Goal: Task Accomplishment & Management: Use online tool/utility

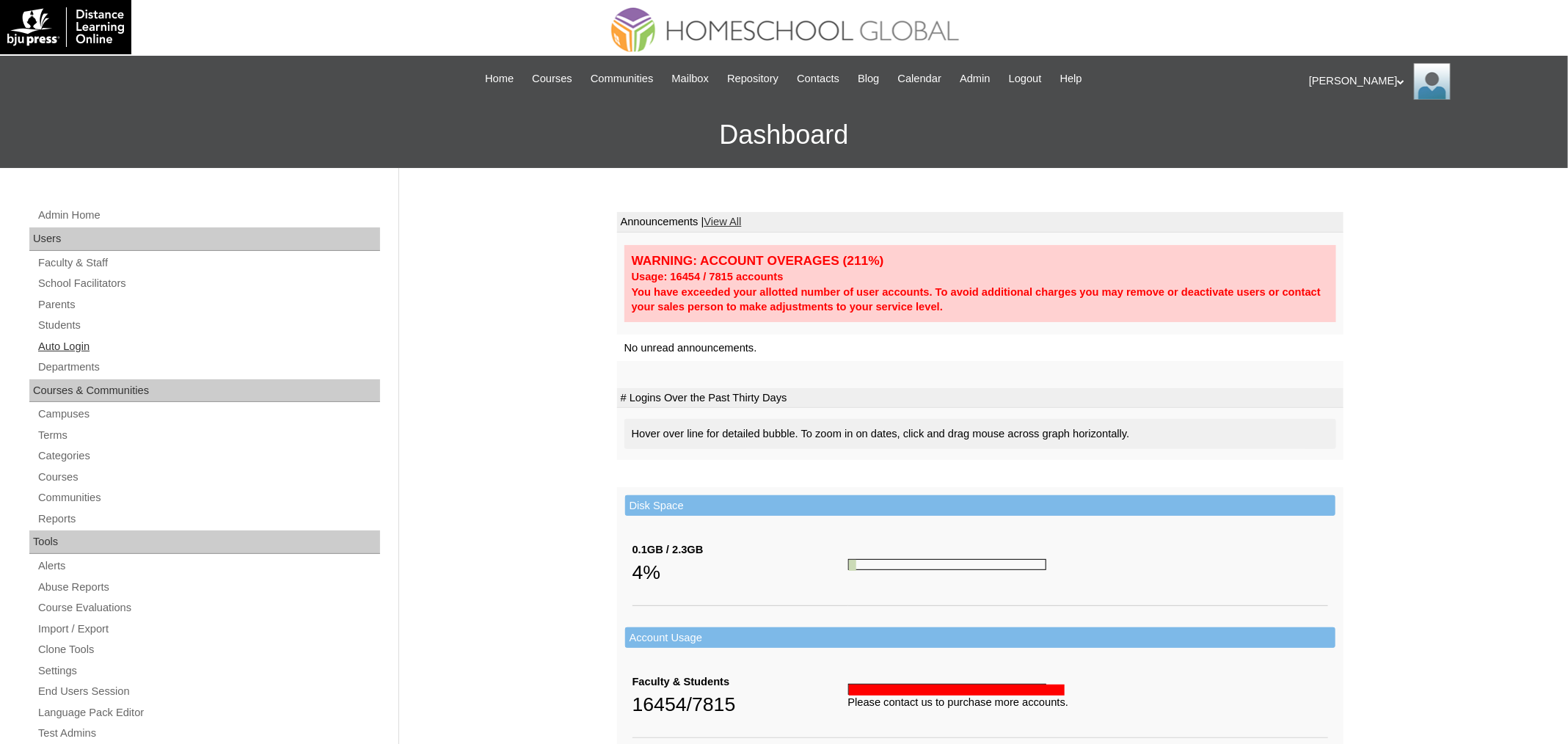
click at [92, 340] on link "Auto Login" at bounding box center [208, 347] width 343 height 18
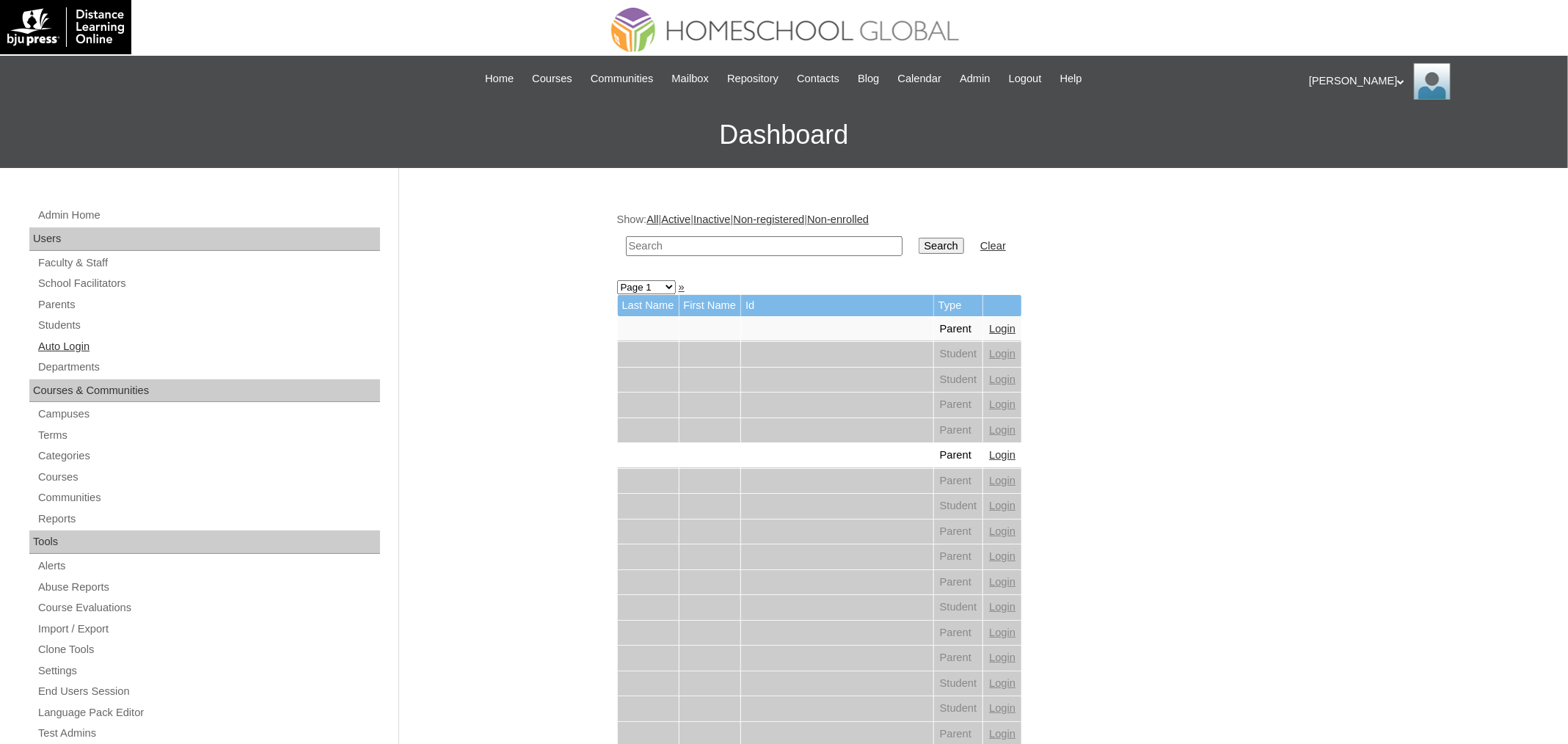
click at [86, 342] on link "Auto Login" at bounding box center [208, 347] width 343 height 18
click at [721, 249] on input "text" at bounding box center [764, 246] width 277 height 20
paste input "Sebastian Paul"
type input "Sebastian Paul"
click at [918, 238] on input "Search" at bounding box center [941, 246] width 46 height 16
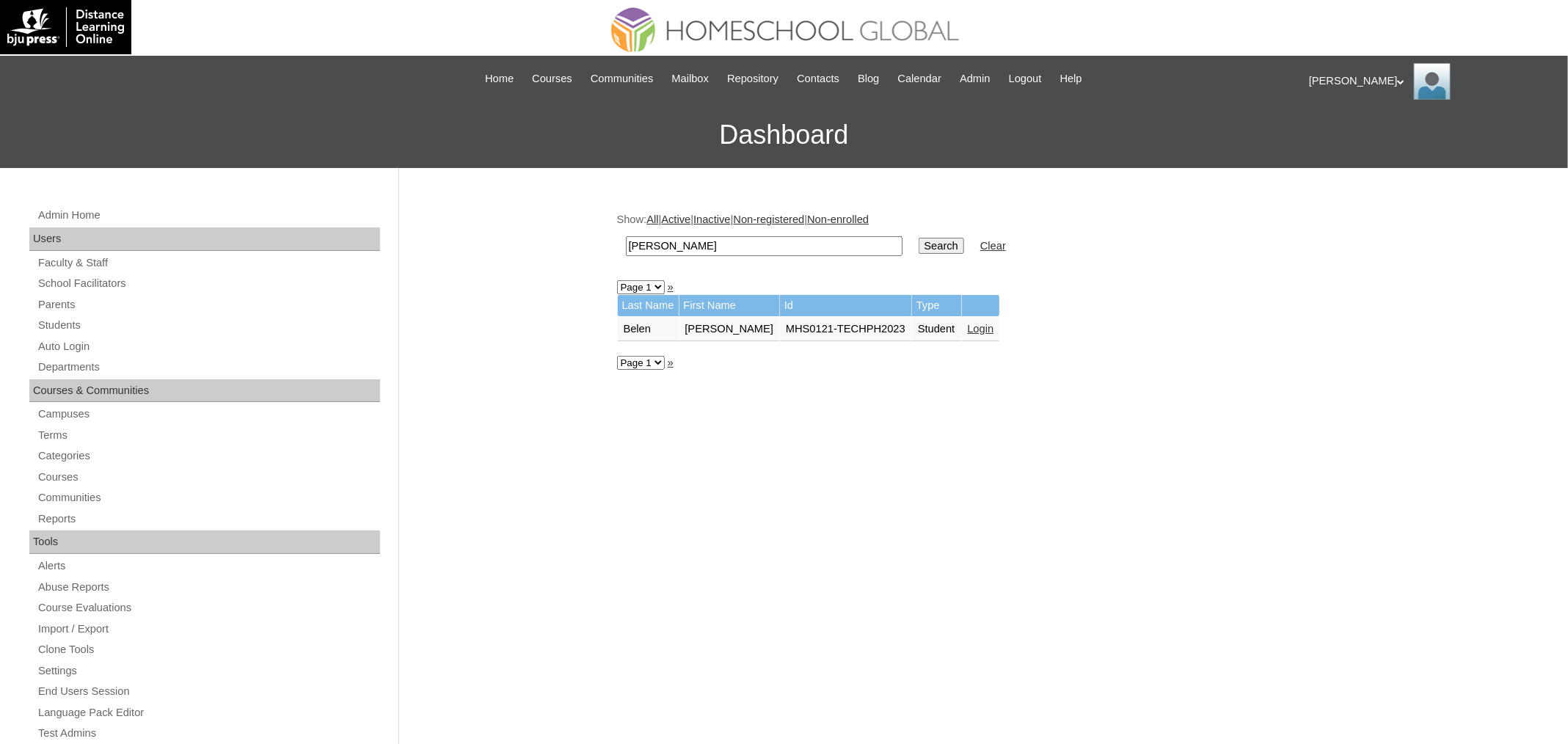
click at [990, 323] on link "Login" at bounding box center [981, 329] width 27 height 12
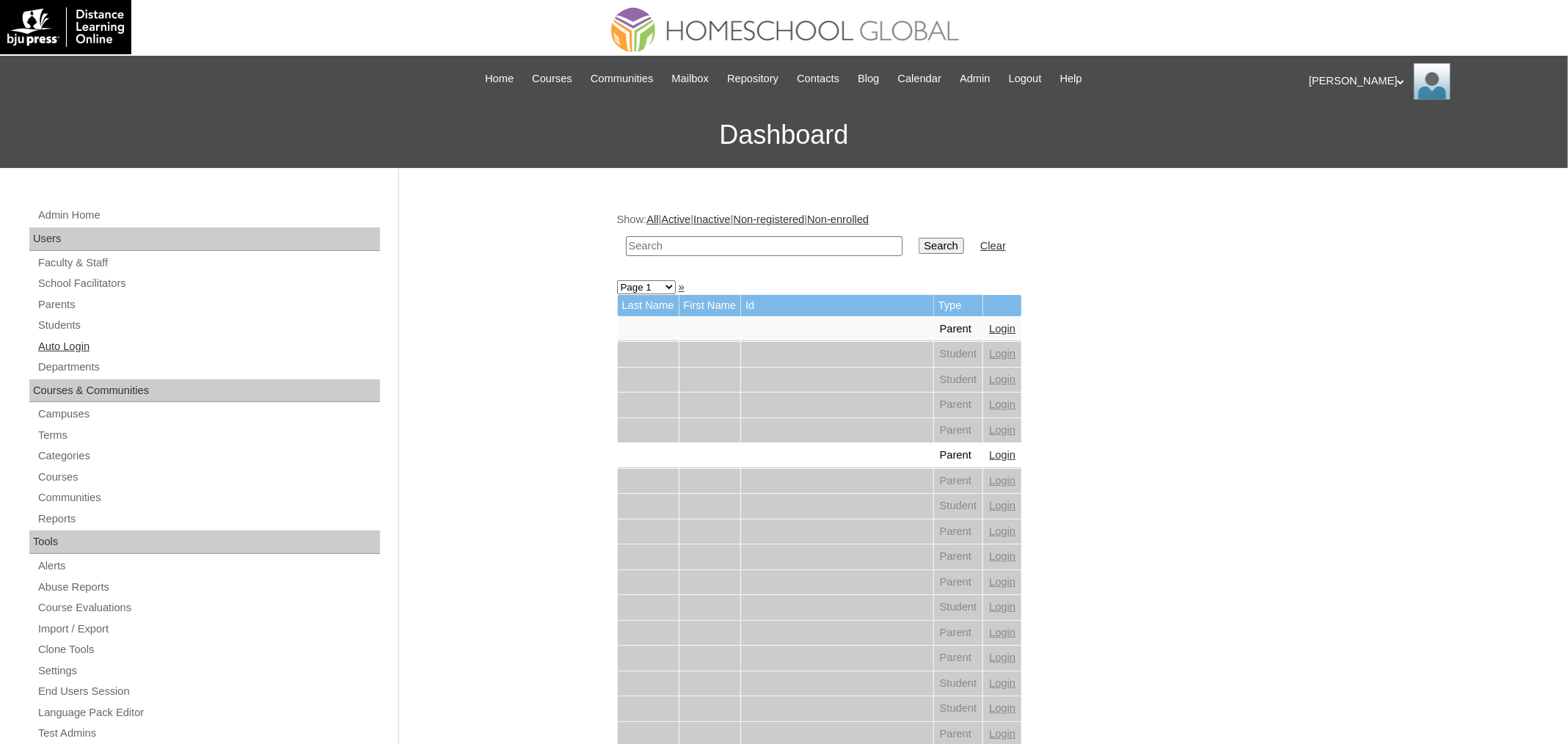
click at [75, 340] on link "Auto Login" at bounding box center [208, 347] width 343 height 18
click at [725, 239] on input "text" at bounding box center [764, 246] width 277 height 20
paste input "[PERSON_NAME] [PERSON_NAME]"
type input "Elisha Nicole"
click at [918, 238] on input "Search" at bounding box center [941, 246] width 46 height 16
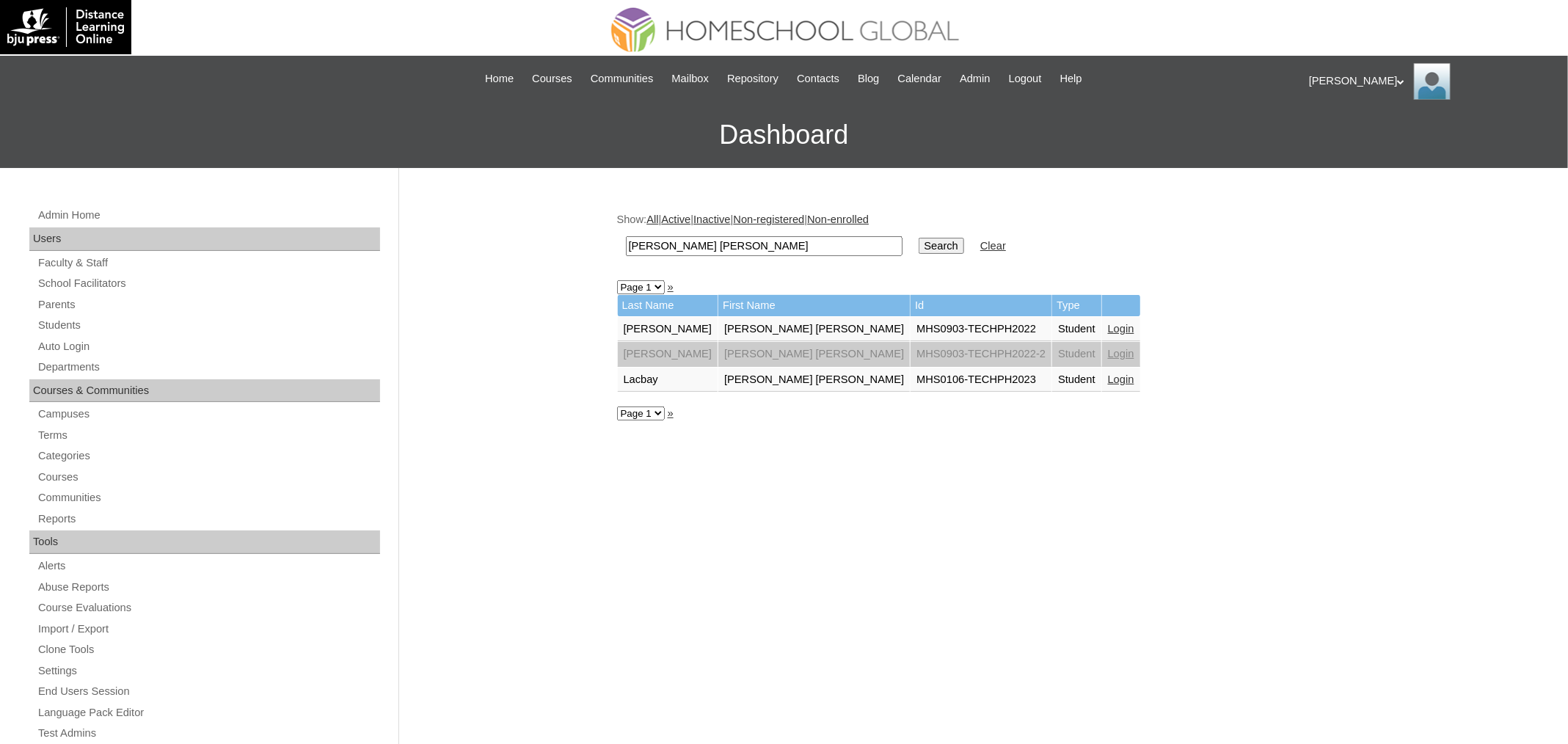
click at [1108, 377] on link "Login" at bounding box center [1121, 379] width 27 height 12
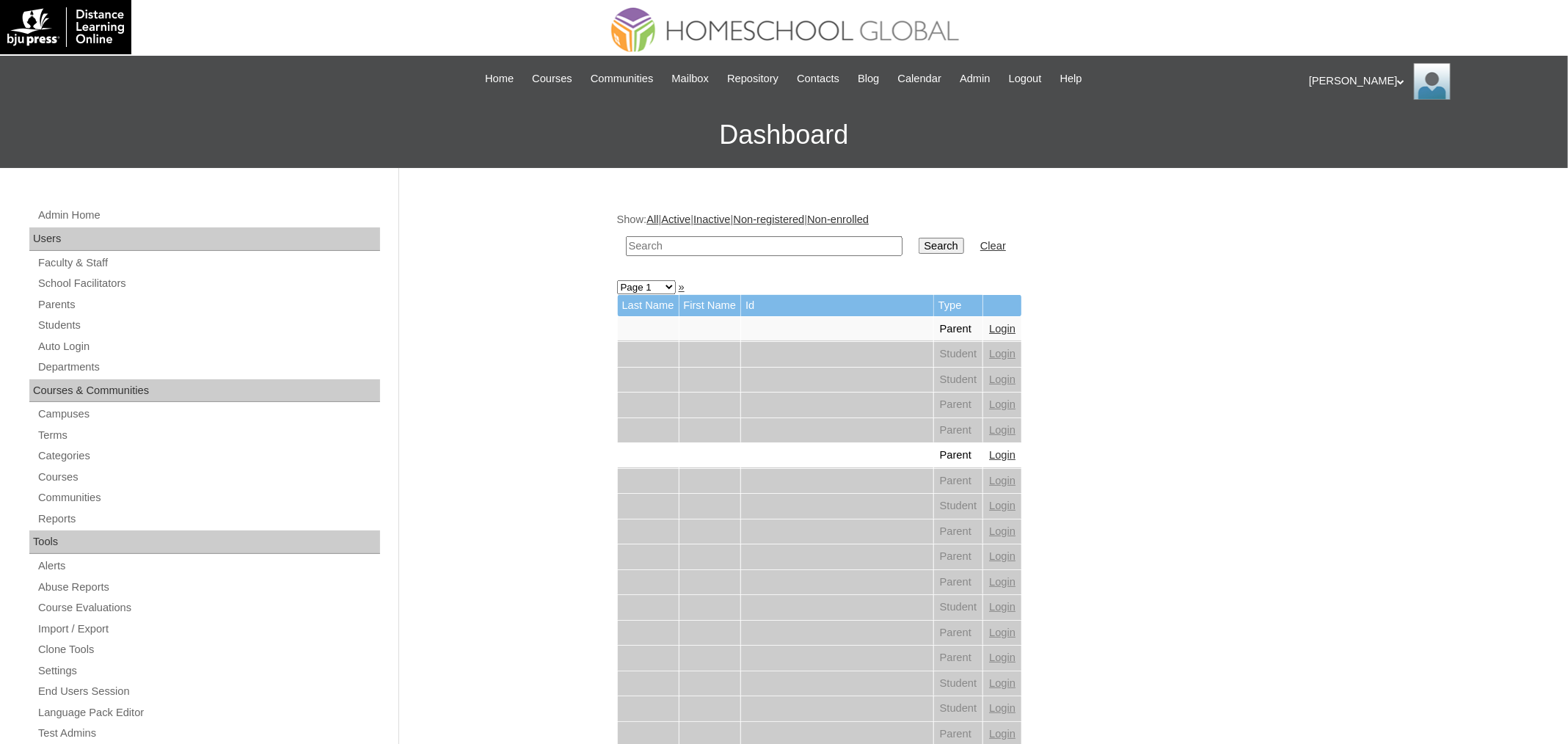
click at [736, 239] on input "text" at bounding box center [764, 246] width 277 height 20
paste input "[PERSON_NAME] [PERSON_NAME]"
type input "[PERSON_NAME] [PERSON_NAME]"
click at [918, 238] on input "Search" at bounding box center [941, 246] width 46 height 16
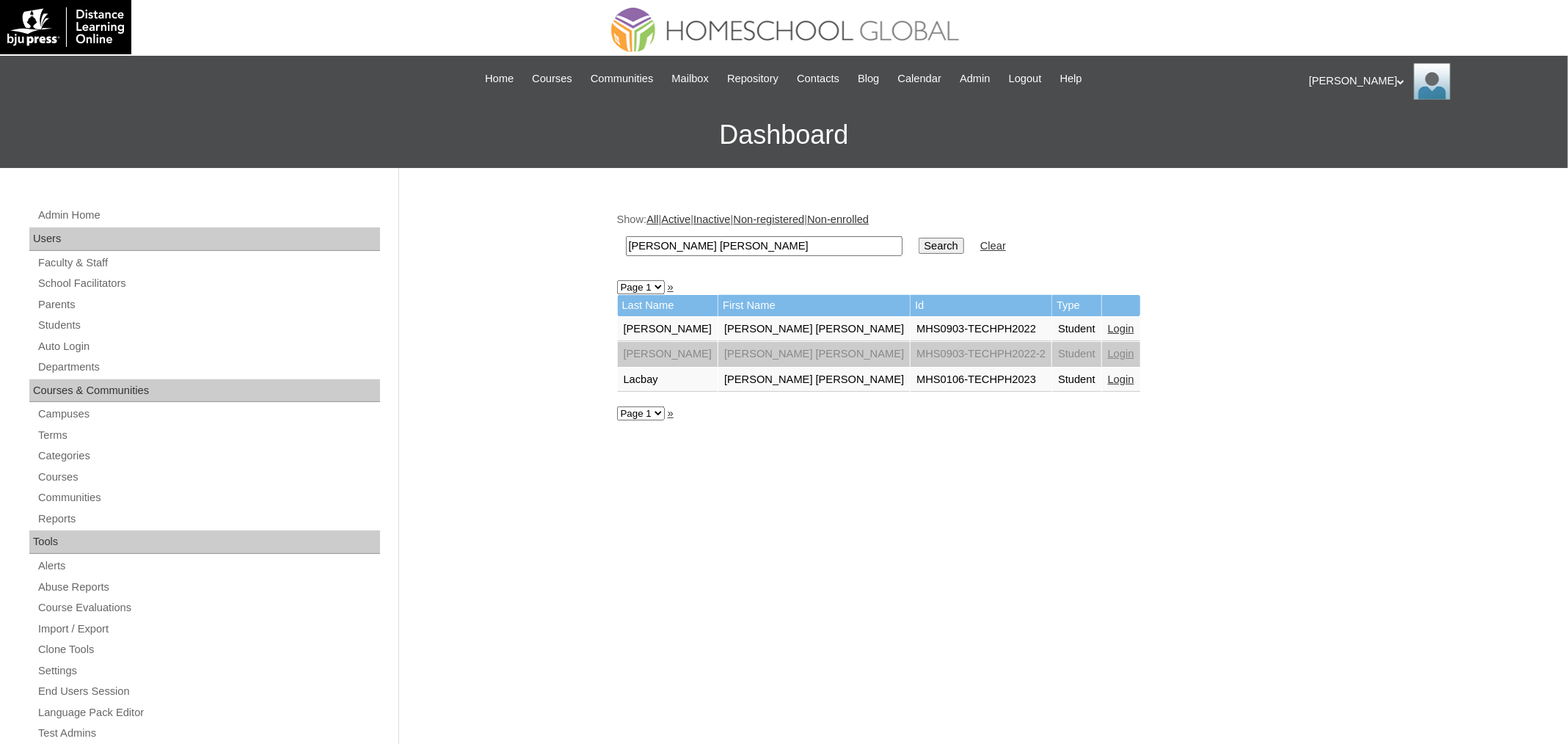
click at [1108, 323] on link "Login" at bounding box center [1121, 329] width 27 height 12
